Goal: Check status: Check status

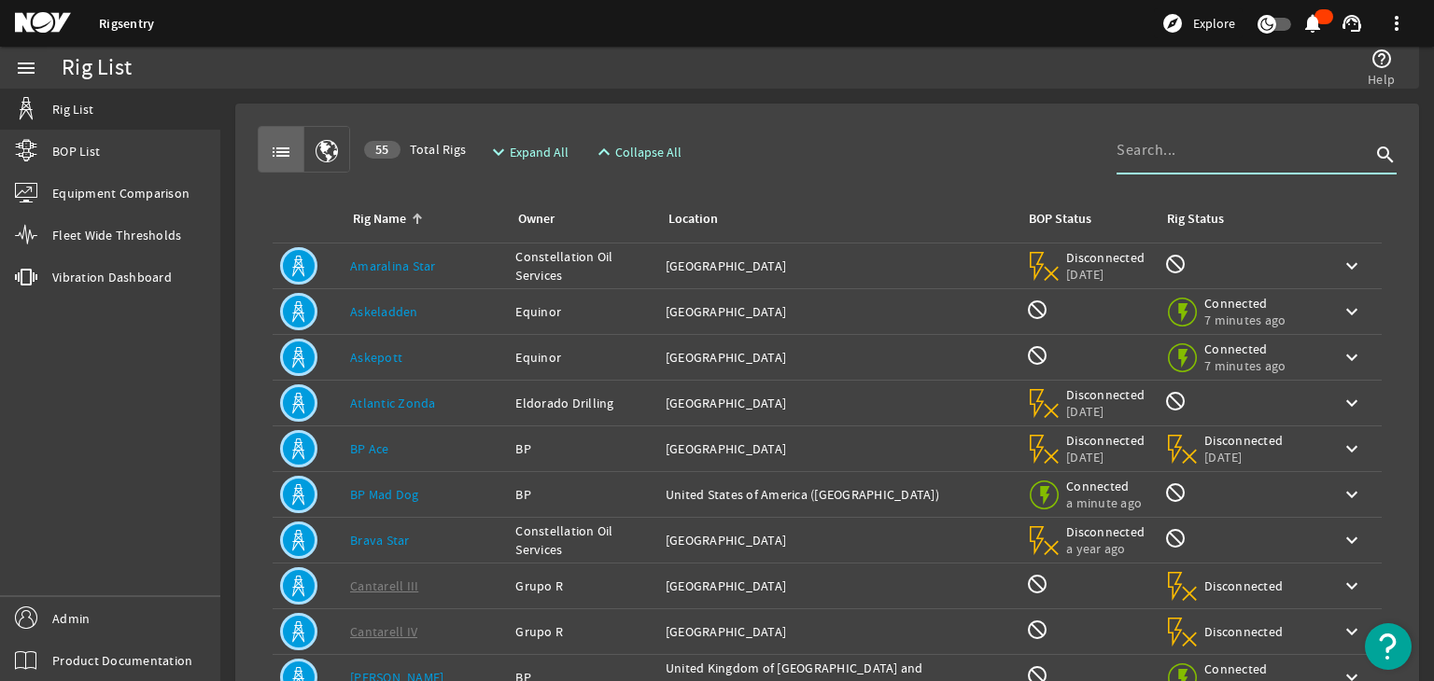
click at [1176, 149] on input at bounding box center [1243, 150] width 254 height 22
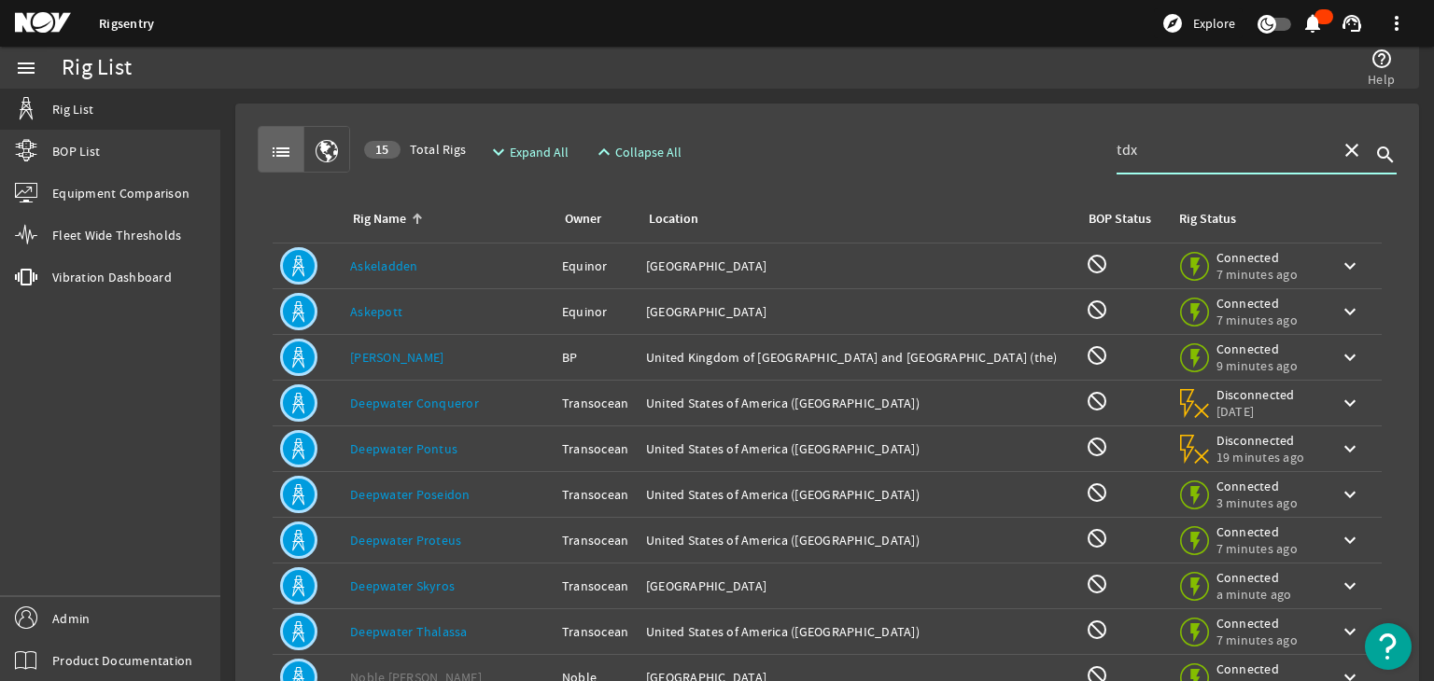
type input "tdx"
click at [460, 272] on div "Rig Name: Askeladden" at bounding box center [448, 266] width 197 height 19
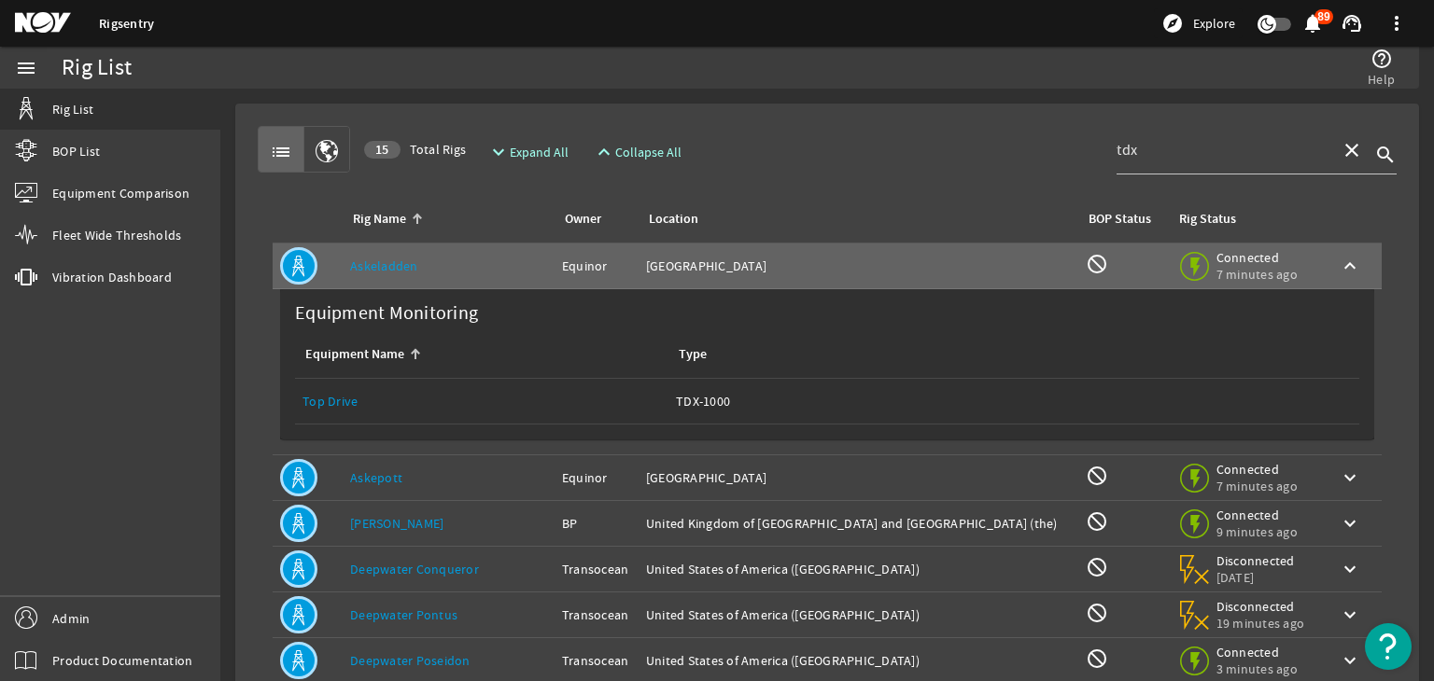
click at [358, 397] on div "Equipment Name: Top Drive" at bounding box center [481, 401] width 358 height 19
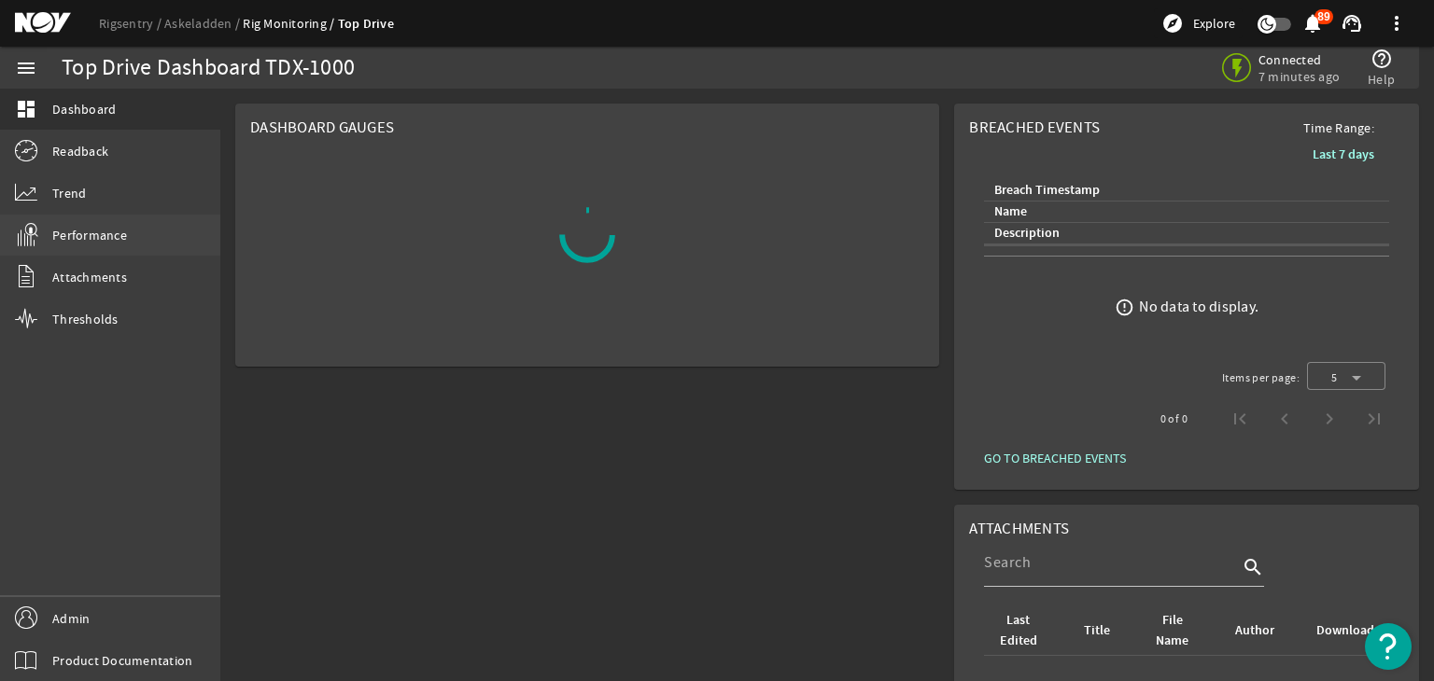
click at [48, 233] on link "Performance" at bounding box center [110, 235] width 220 height 41
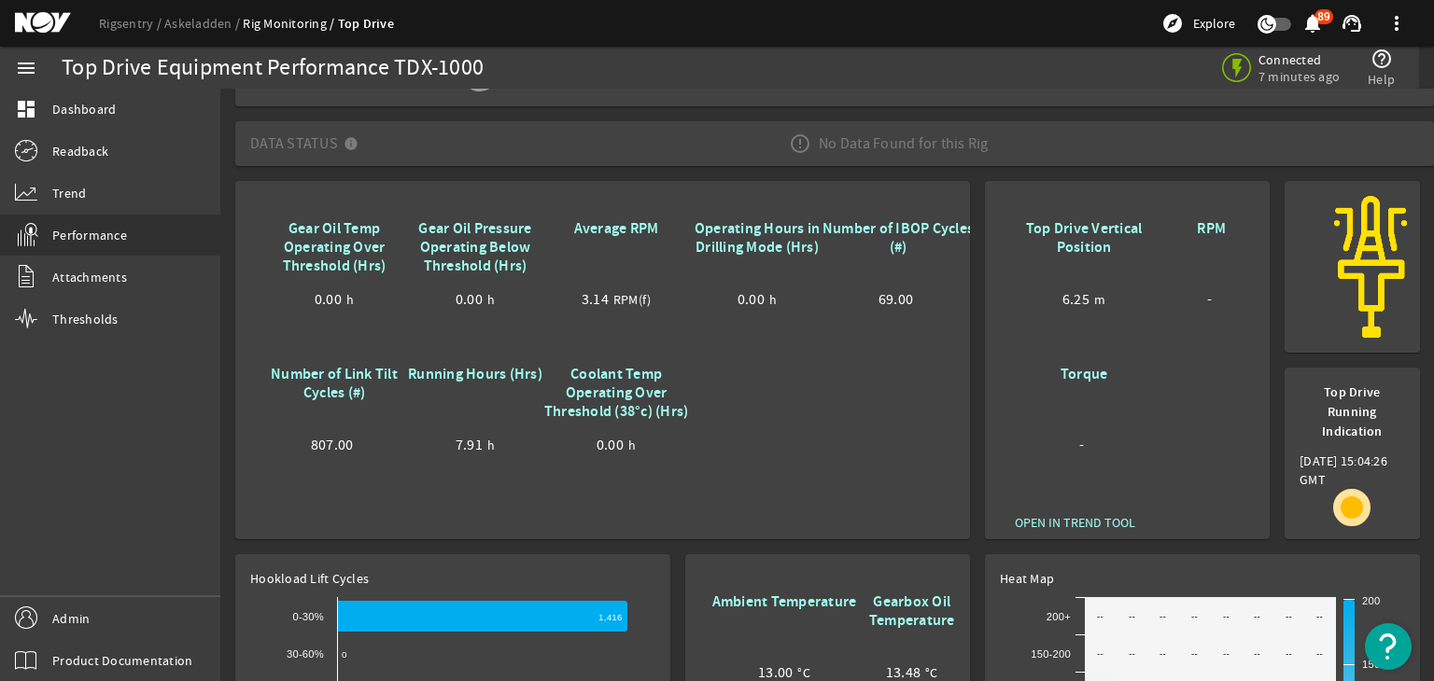
scroll to position [37, 0]
